Goal: Task Accomplishment & Management: Use online tool/utility

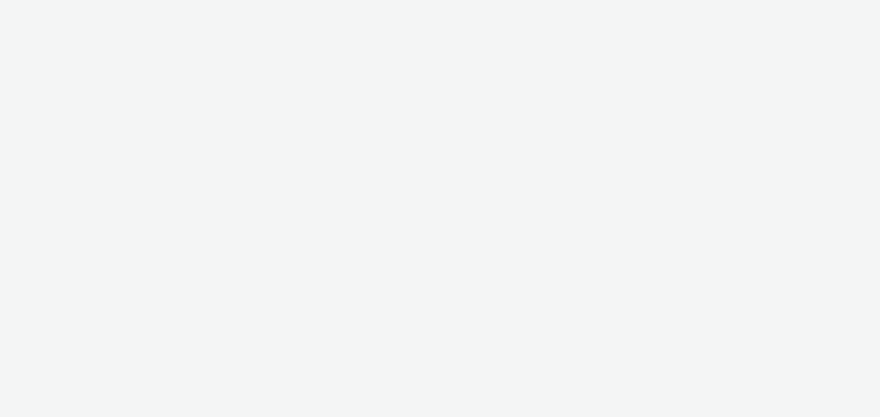
select select "11a7df10-284f-415c-b52a-427acf4c31ae"
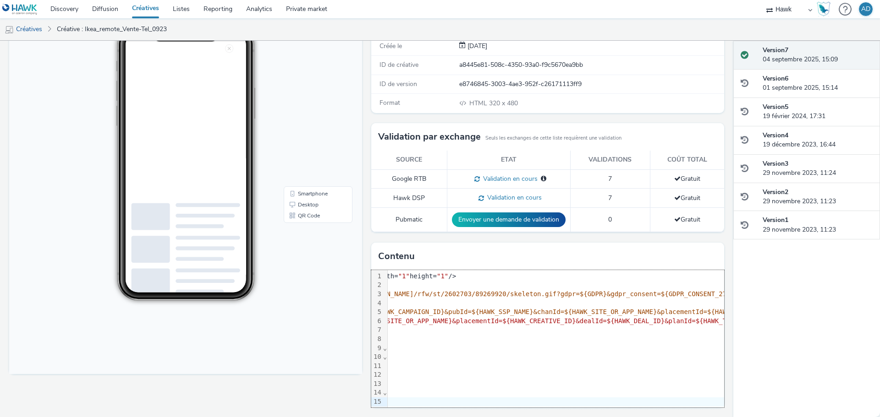
scroll to position [0, 577]
click at [53, 201] on body "16:32 Smartphone Desktop QR Code" at bounding box center [185, 187] width 353 height 376
